Goal: Task Accomplishment & Management: Use online tool/utility

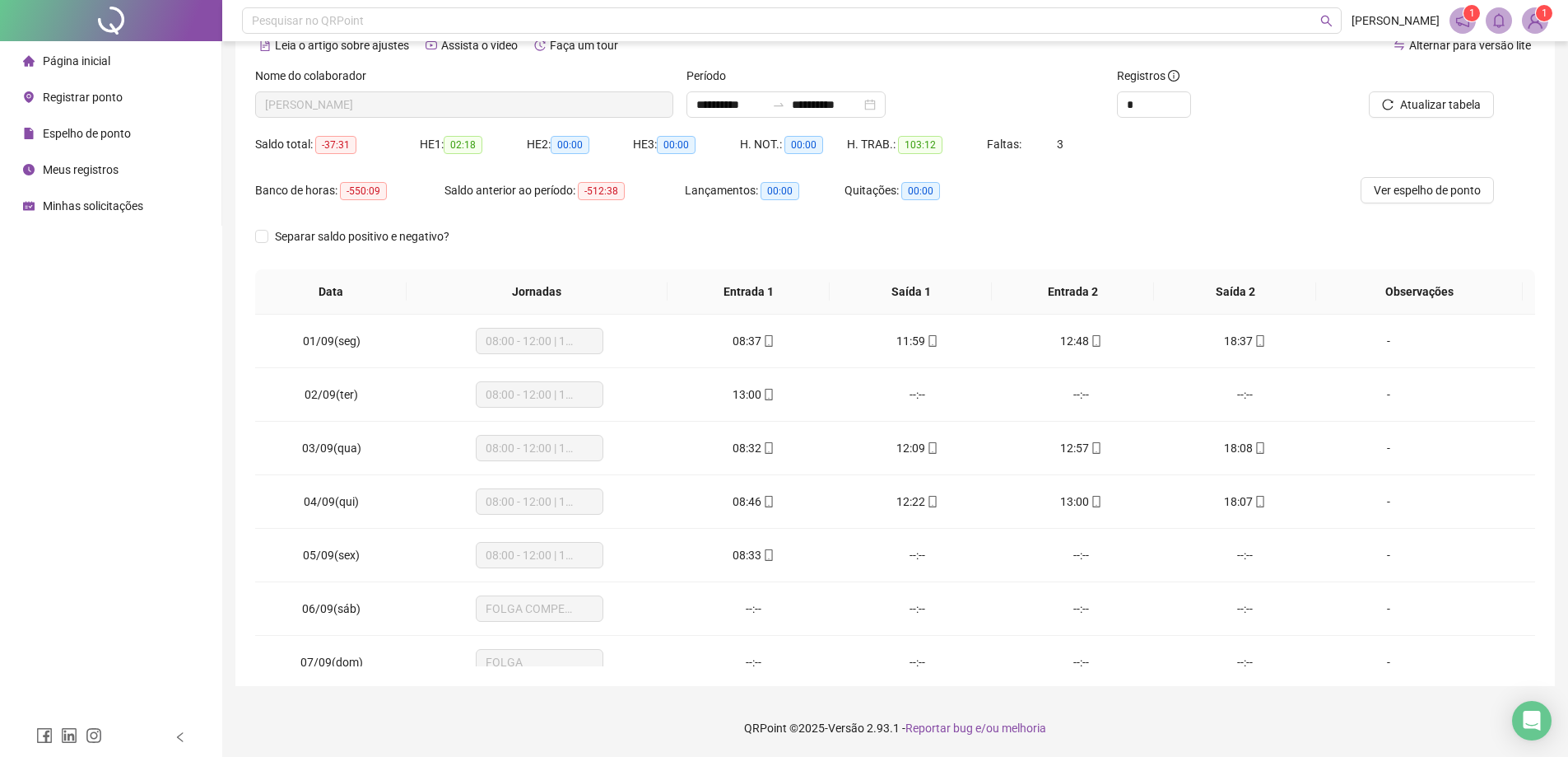
scroll to position [826, 0]
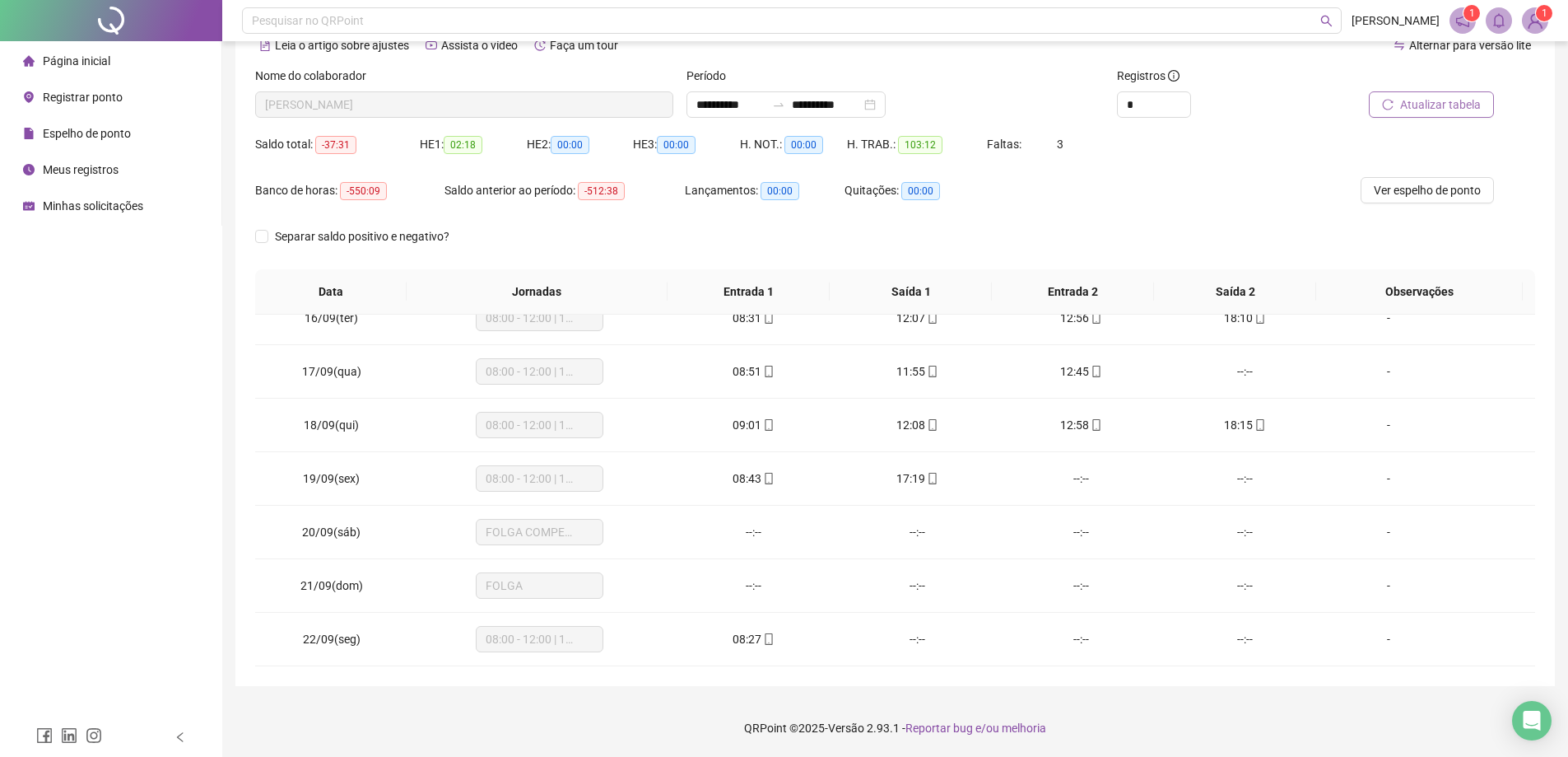
click at [1421, 116] on button "Atualizar tabela" at bounding box center [1431, 104] width 125 height 27
click at [83, 102] on span "Registrar ponto" at bounding box center [82, 97] width 79 height 13
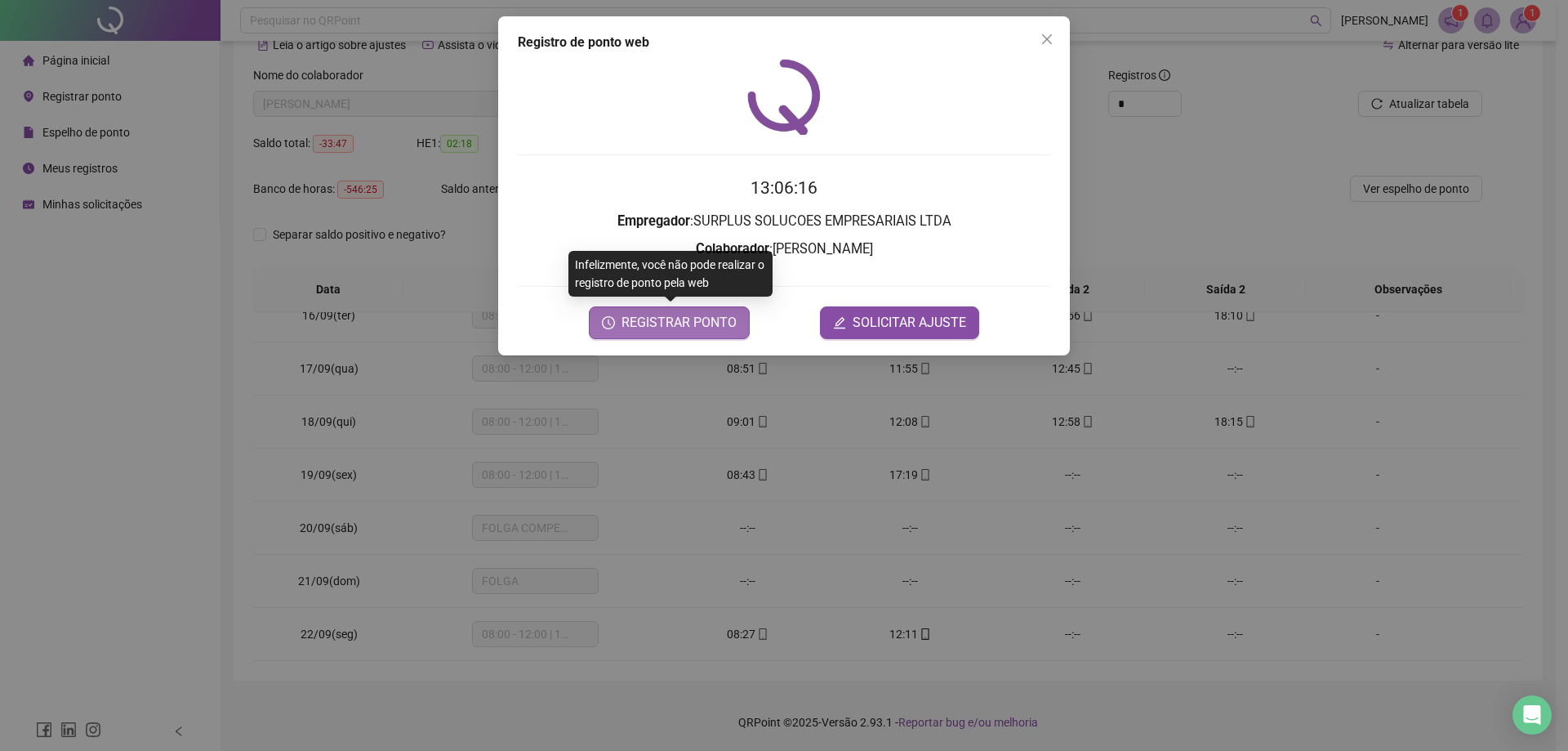
click at [685, 326] on span "REGISTRAR PONTO" at bounding box center [679, 322] width 115 height 19
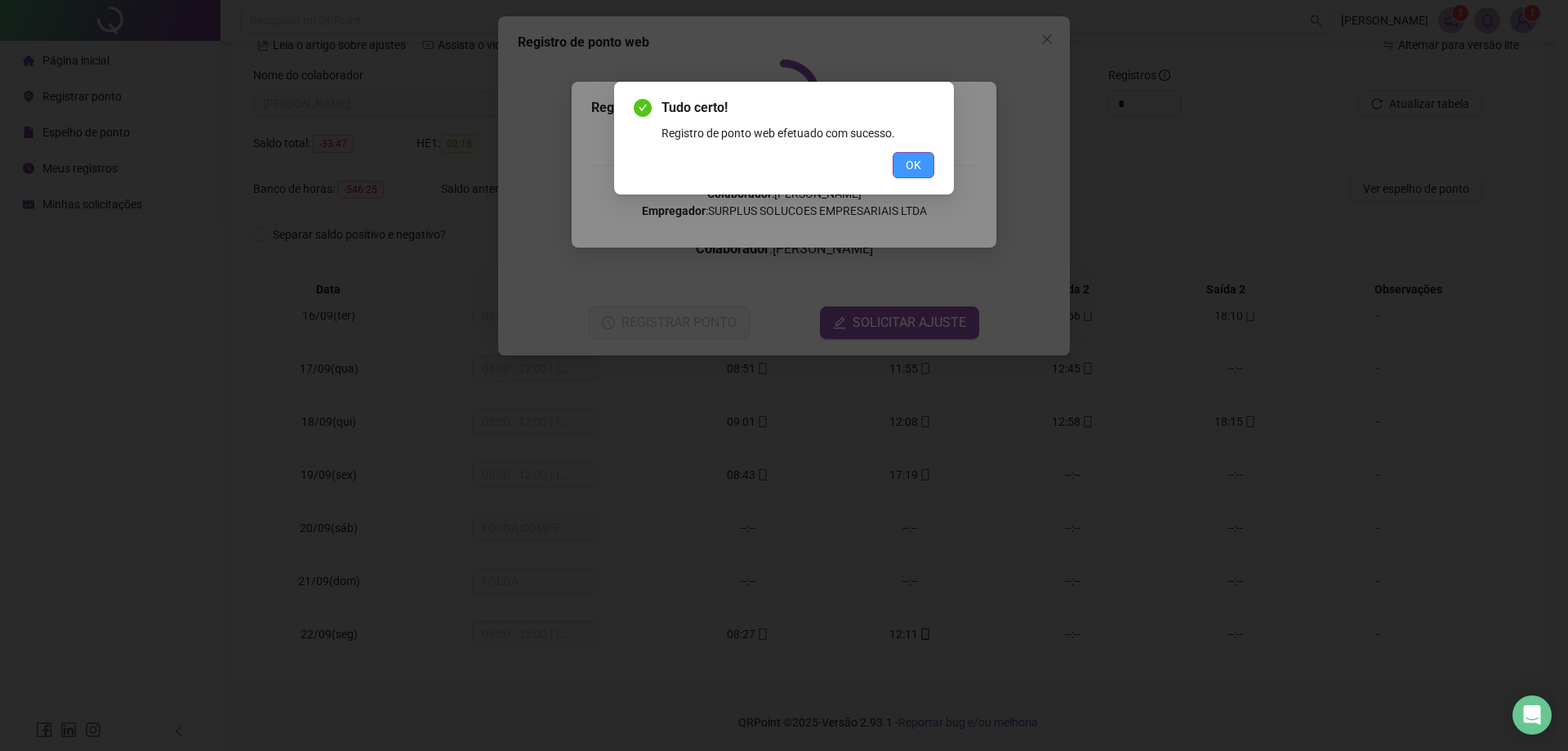
click at [915, 173] on span "OK" at bounding box center [913, 165] width 16 height 18
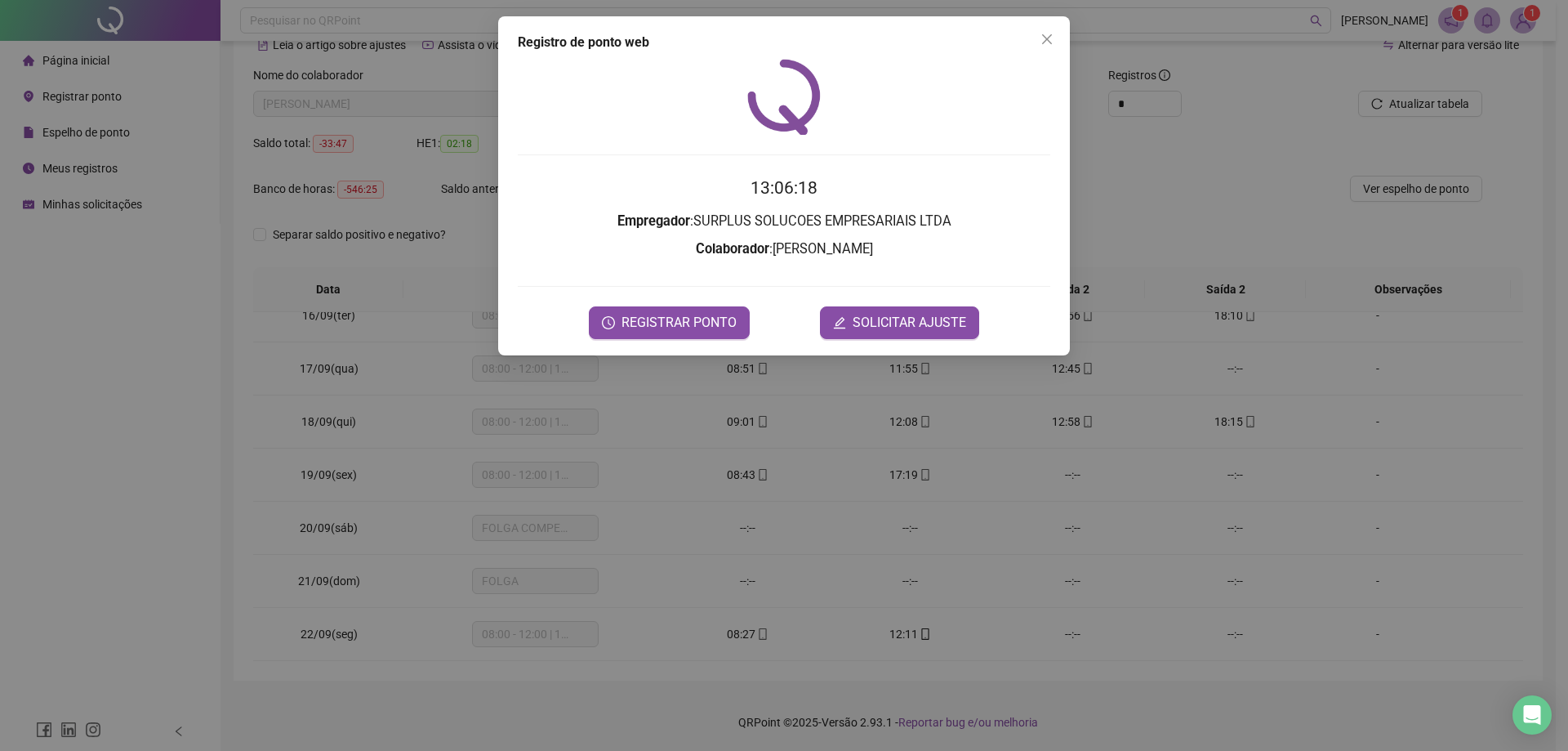
click at [1041, 32] on button "Close" at bounding box center [1047, 39] width 27 height 27
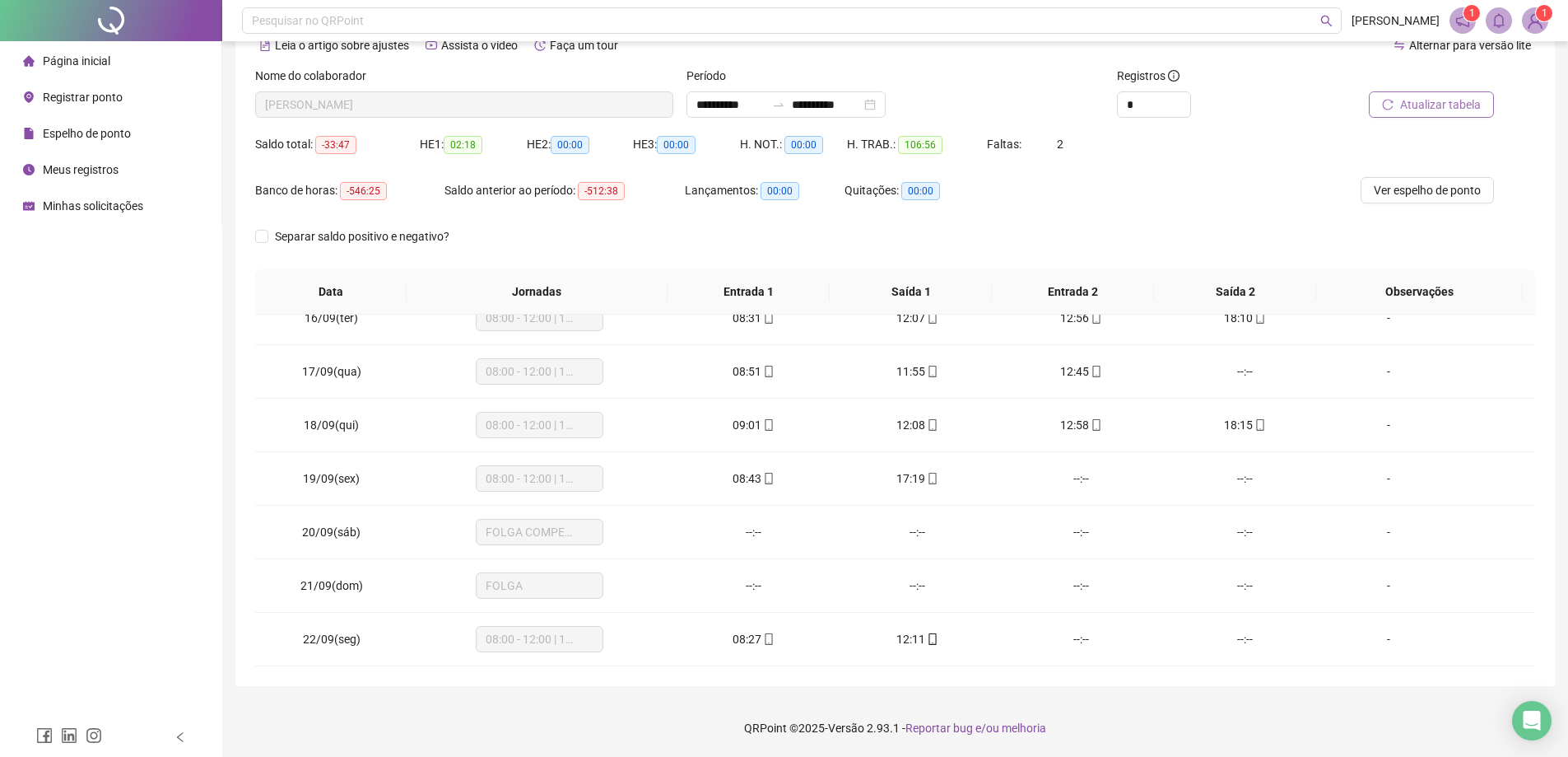
click at [1380, 110] on button "Atualizar tabela" at bounding box center [1431, 104] width 125 height 27
